Goal: Check status

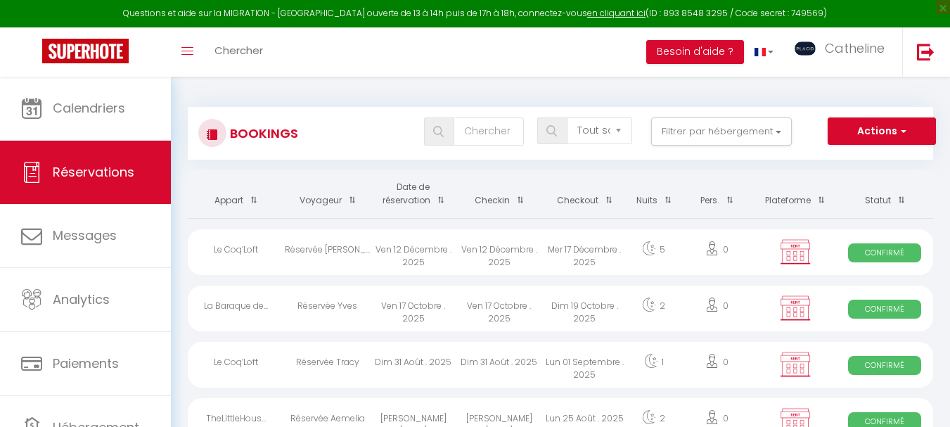
select select "not_cancelled"
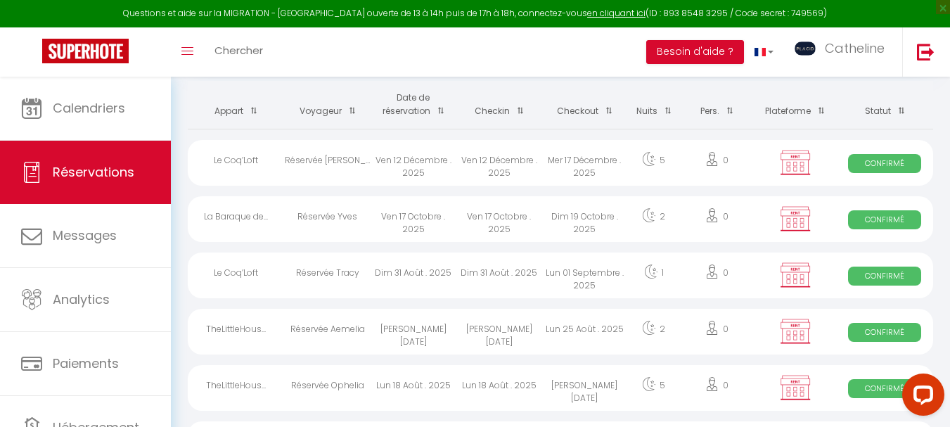
scroll to position [89, 0]
